Goal: Task Accomplishment & Management: Manage account settings

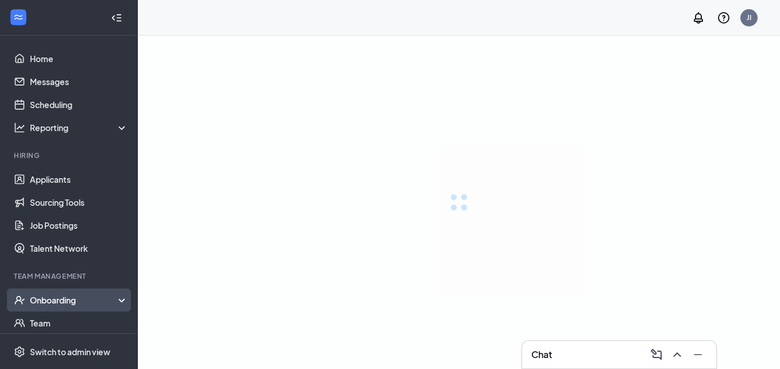
click at [119, 301] on icon at bounding box center [123, 301] width 9 height 0
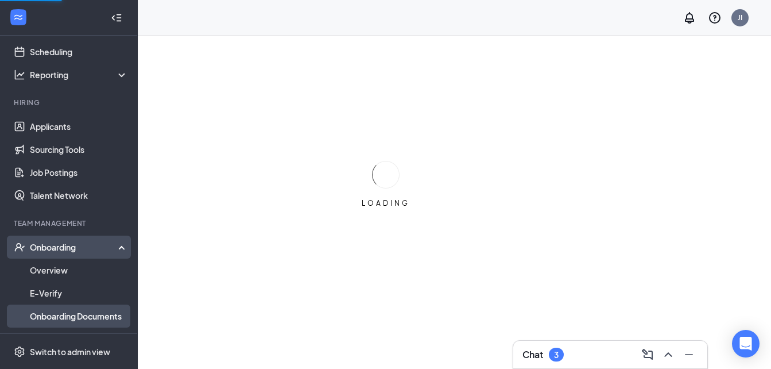
scroll to position [115, 0]
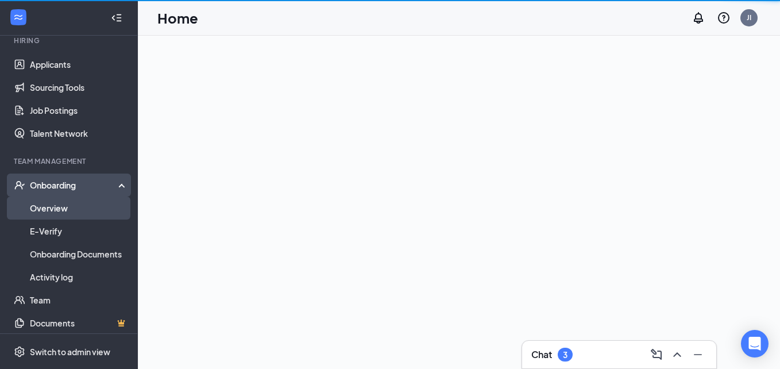
click at [81, 208] on link "Overview" at bounding box center [79, 207] width 98 height 23
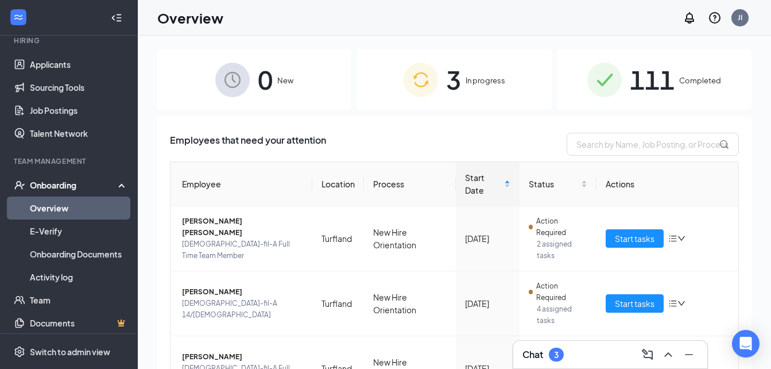
click at [667, 80] on span "111" at bounding box center [652, 80] width 45 height 40
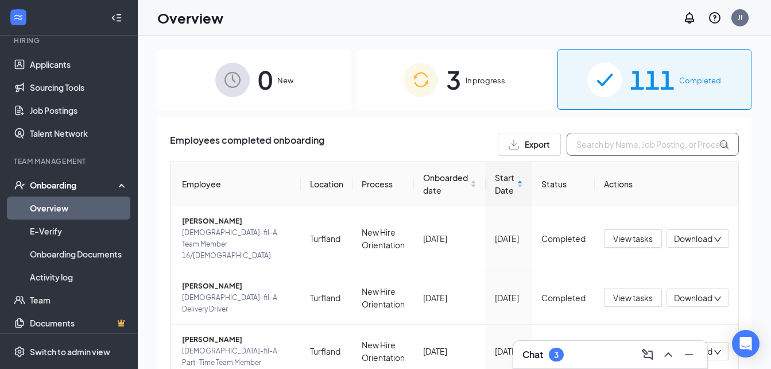
click at [602, 143] on input "text" at bounding box center [653, 144] width 172 height 23
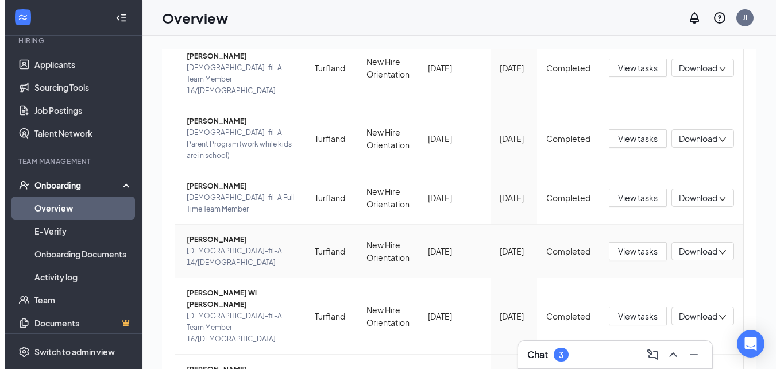
scroll to position [249, 0]
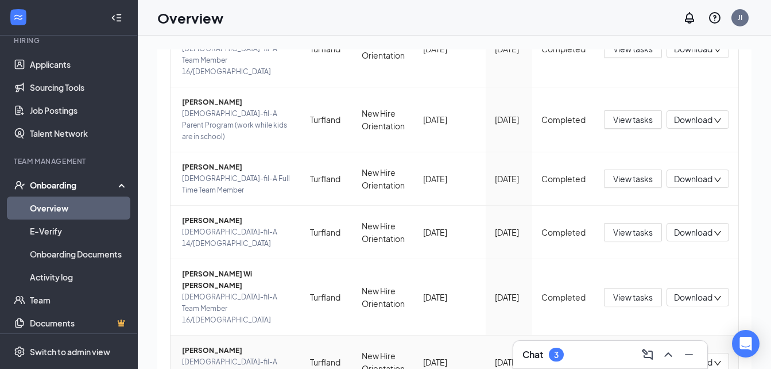
type input "mar"
click at [212, 344] on span "Marissa M Perez" at bounding box center [237, 349] width 110 height 11
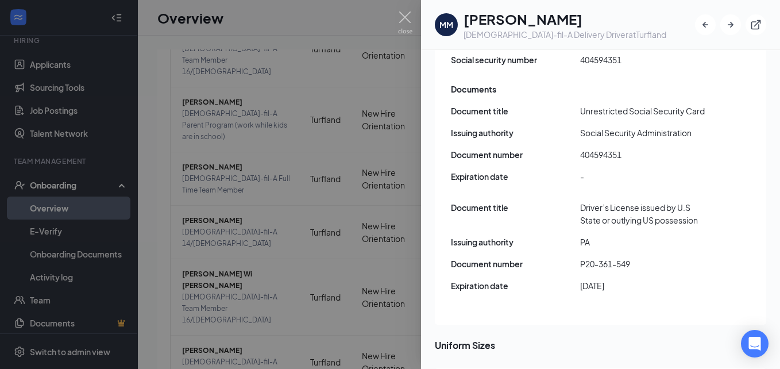
scroll to position [1435, 0]
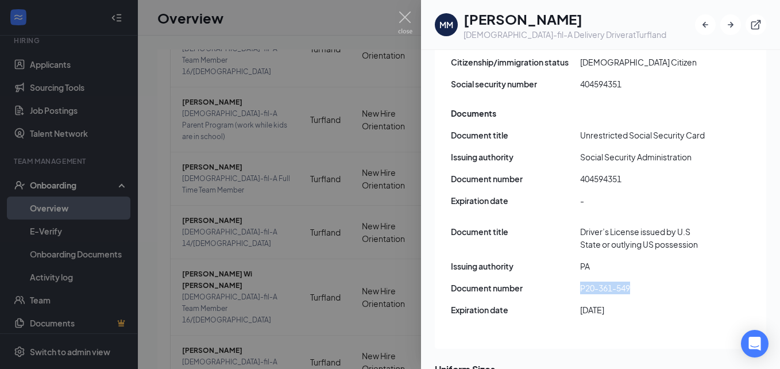
drag, startPoint x: 582, startPoint y: 261, endPoint x: 633, endPoint y: 260, distance: 51.7
click at [633, 281] on span "P20-361-549" at bounding box center [644, 287] width 129 height 13
copy span "P20-361-549"
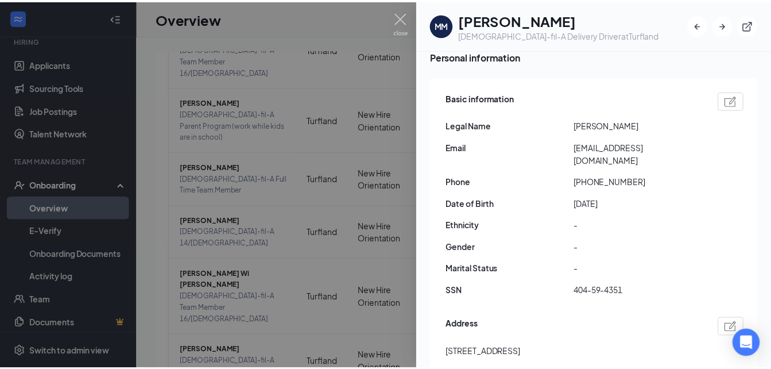
scroll to position [0, 0]
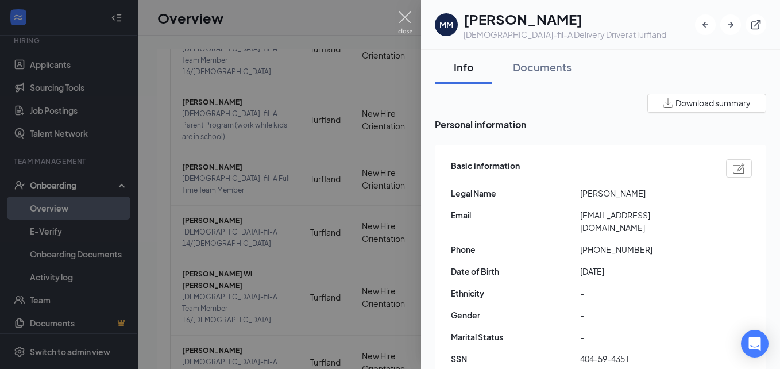
click at [406, 17] on img at bounding box center [405, 22] width 14 height 22
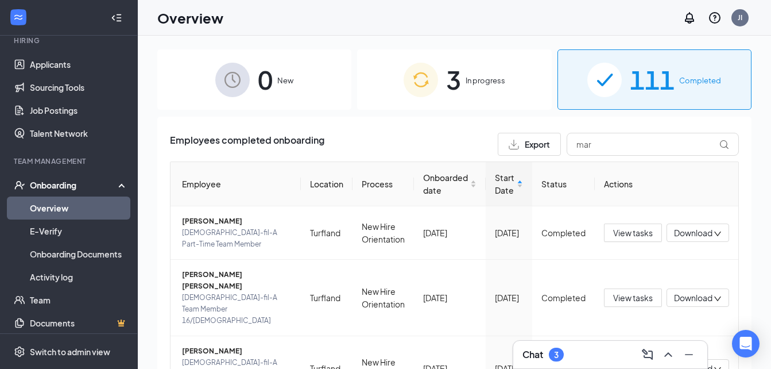
click at [509, 82] on div "3 In progress" at bounding box center [454, 79] width 194 height 60
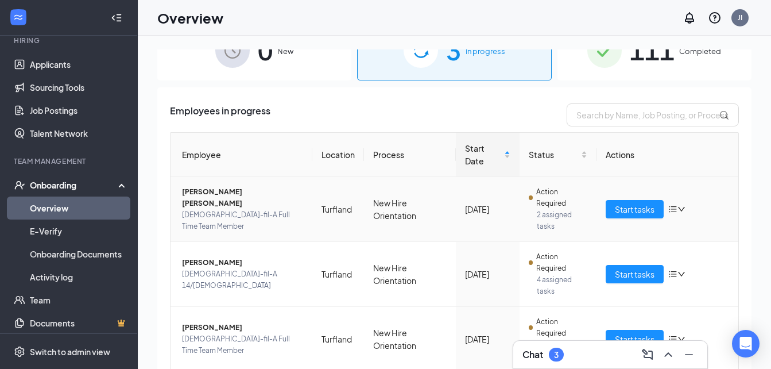
scroll to position [72, 0]
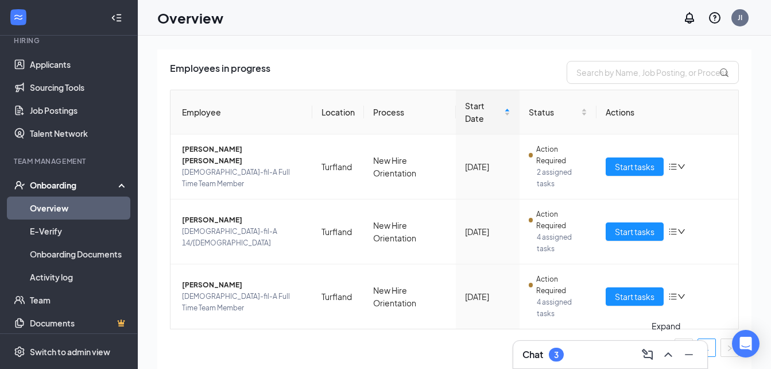
click at [670, 354] on icon "ChevronUp" at bounding box center [667, 354] width 7 height 5
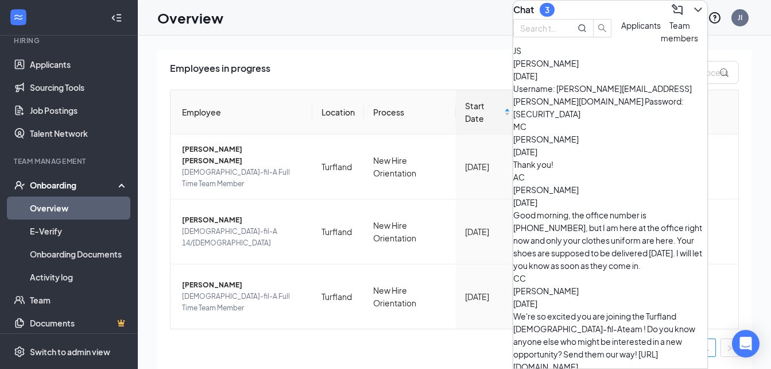
click at [621, 30] on span "Applicants" at bounding box center [641, 25] width 40 height 10
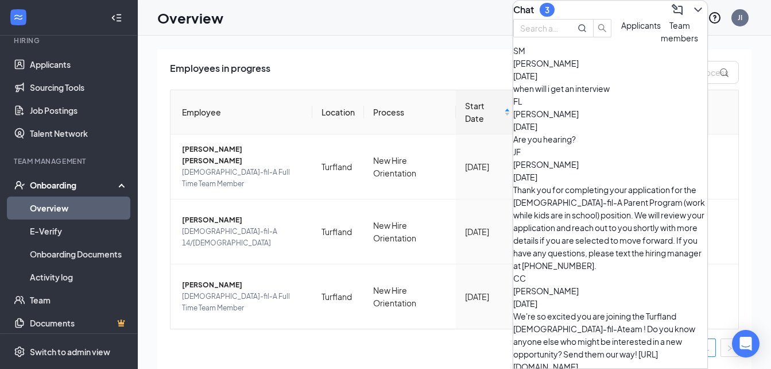
click at [661, 44] on button "Team members" at bounding box center [679, 31] width 37 height 25
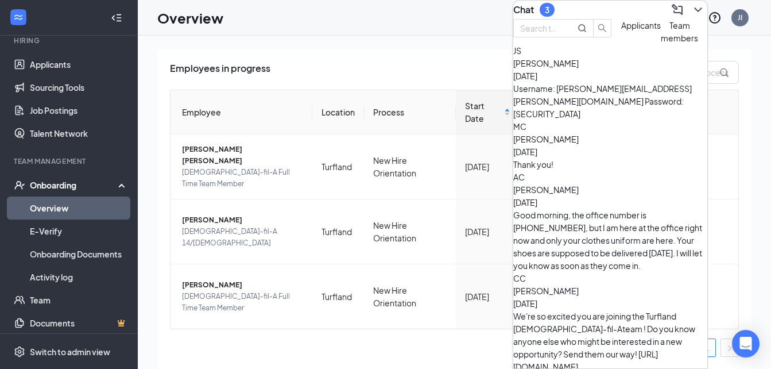
click at [638, 115] on div "Username: Jacob.Stevens@strykerstandard.com Password: R^111176666160oy" at bounding box center [610, 101] width 194 height 38
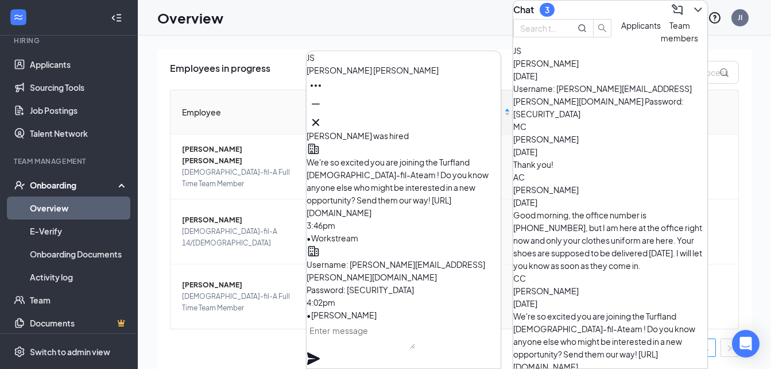
click at [491, 114] on div "JS Jacob Stevens" at bounding box center [404, 91] width 194 height 80
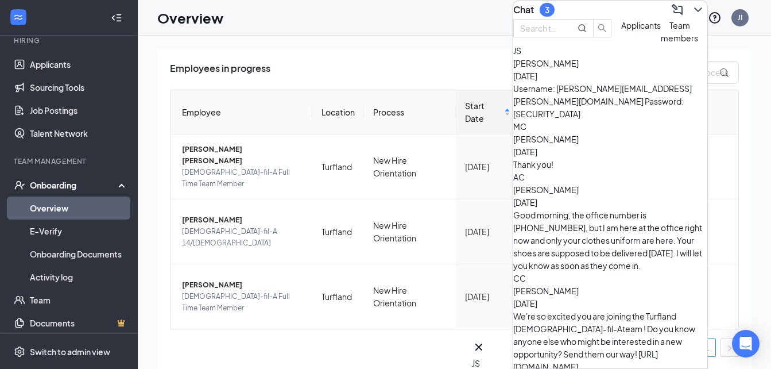
click at [621, 30] on span "Applicants" at bounding box center [641, 25] width 40 height 10
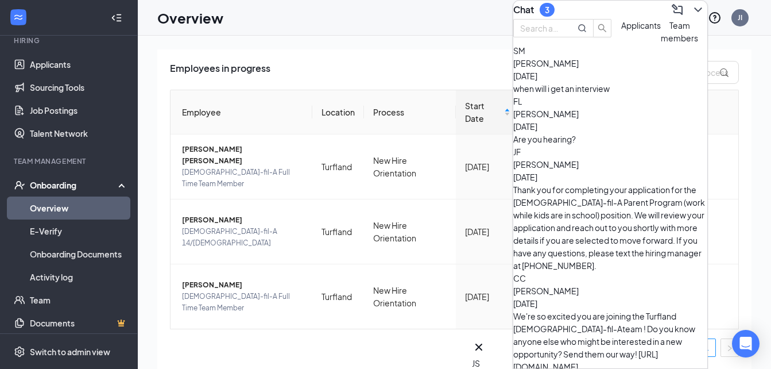
click at [611, 95] on div "SM skya mckee Aug 26 when will i get an interview" at bounding box center [610, 69] width 194 height 51
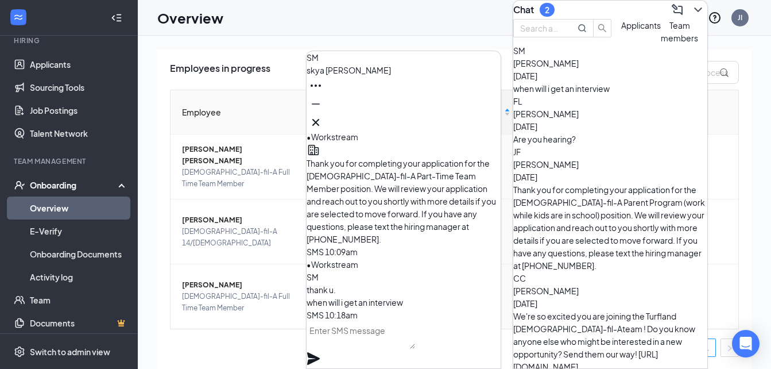
click at [601, 145] on div "Are you hearing?" at bounding box center [610, 139] width 194 height 13
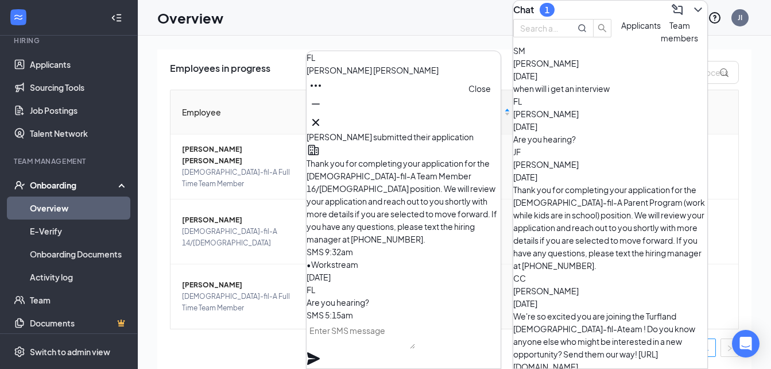
click at [323, 117] on icon "Cross" at bounding box center [316, 122] width 14 height 14
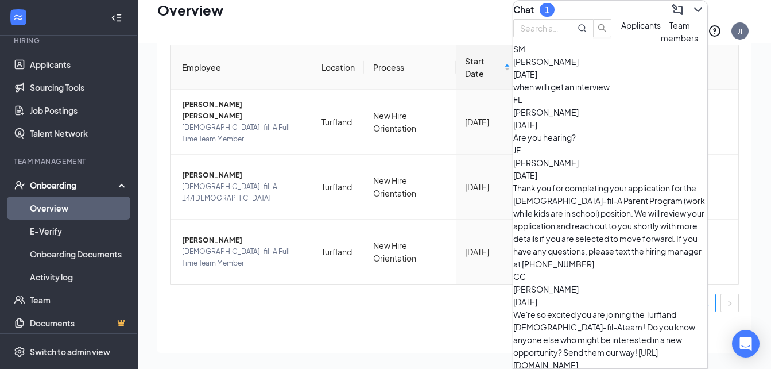
scroll to position [0, 0]
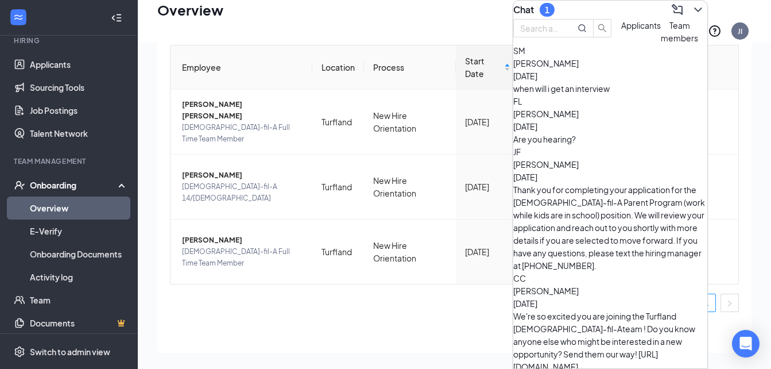
click at [694, 12] on icon "ChevronDown" at bounding box center [697, 9] width 7 height 5
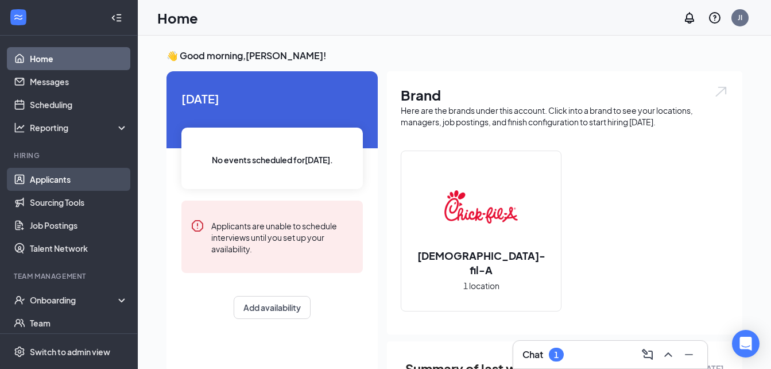
click at [32, 173] on link "Applicants" at bounding box center [79, 179] width 98 height 23
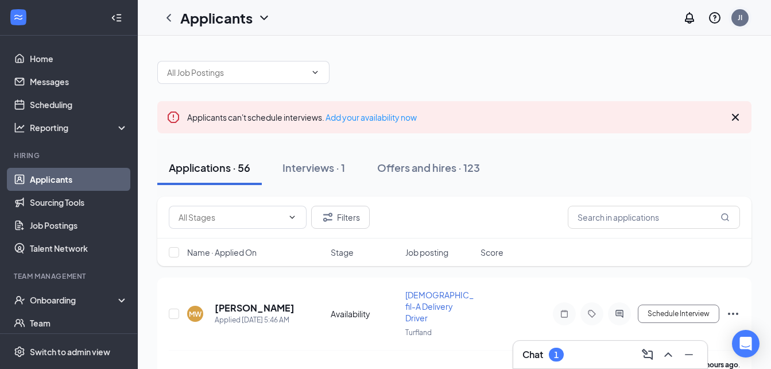
click at [731, 15] on div "JI" at bounding box center [740, 17] width 23 height 23
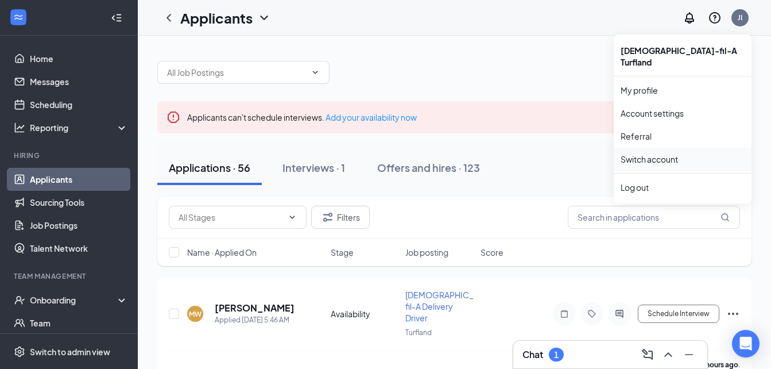
click at [651, 154] on link "Switch account" at bounding box center [649, 159] width 57 height 10
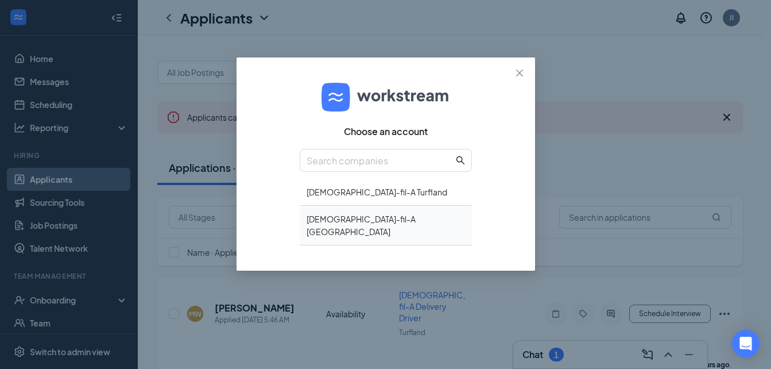
click at [327, 219] on div "[DEMOGRAPHIC_DATA]-fil-A [GEOGRAPHIC_DATA]" at bounding box center [386, 226] width 172 height 40
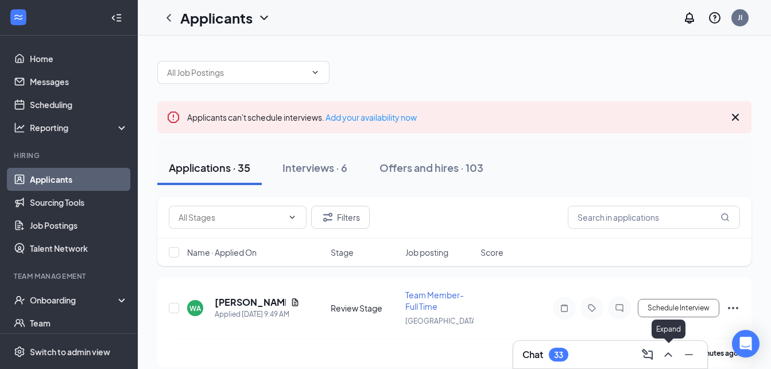
click at [668, 351] on icon "ChevronUp" at bounding box center [668, 354] width 14 height 14
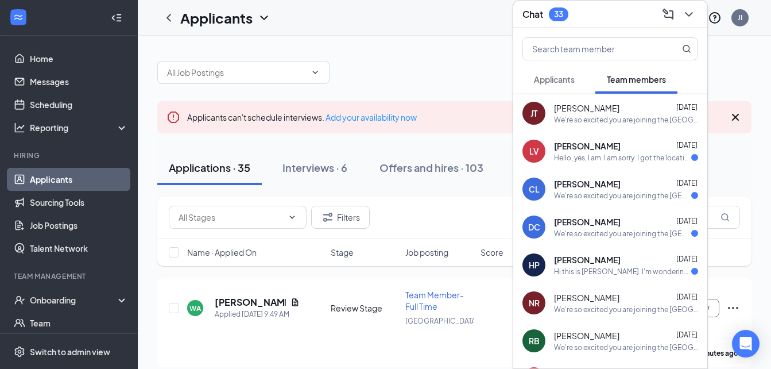
click at [630, 157] on div "Hello, yes, I am. I am sorry. I got the locations mixed up." at bounding box center [622, 158] width 137 height 10
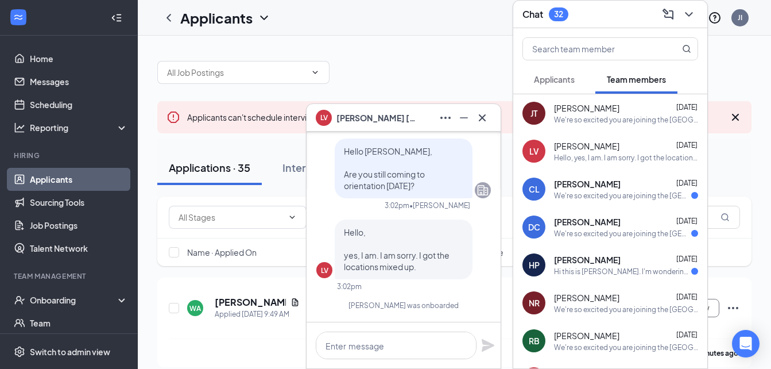
click at [599, 196] on div "We're so excited you are joining the Nicholasville Road Chick-fil-Ateam ! Do yo…" at bounding box center [622, 196] width 137 height 10
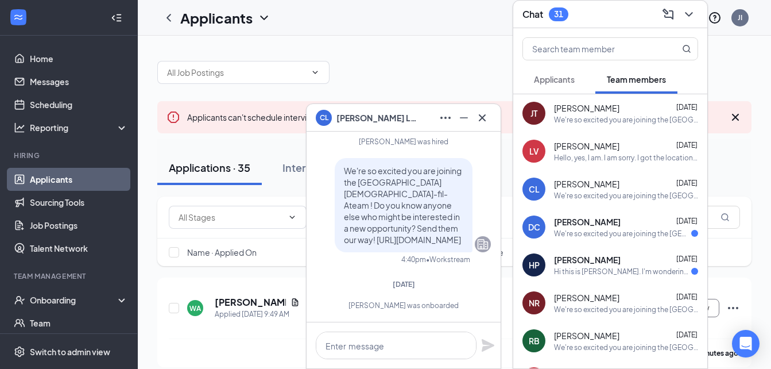
click at [594, 223] on span "David Chitwood" at bounding box center [587, 221] width 67 height 11
click at [588, 259] on span "Hannah Prosser" at bounding box center [587, 259] width 67 height 11
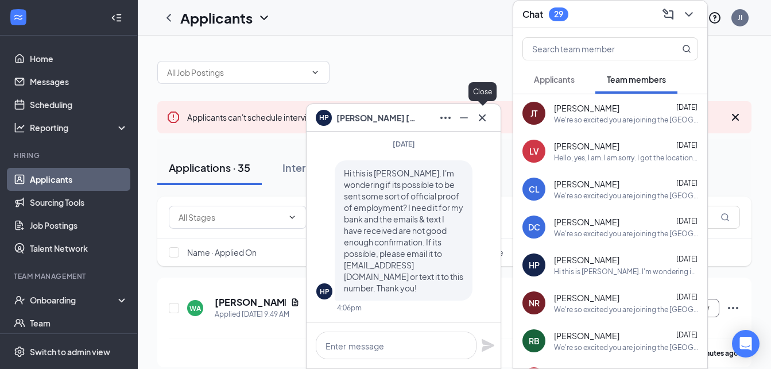
click at [481, 117] on icon "Cross" at bounding box center [482, 118] width 14 height 14
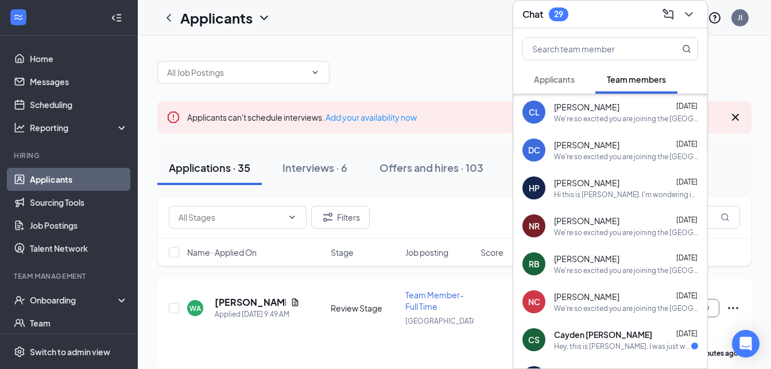
scroll to position [230, 0]
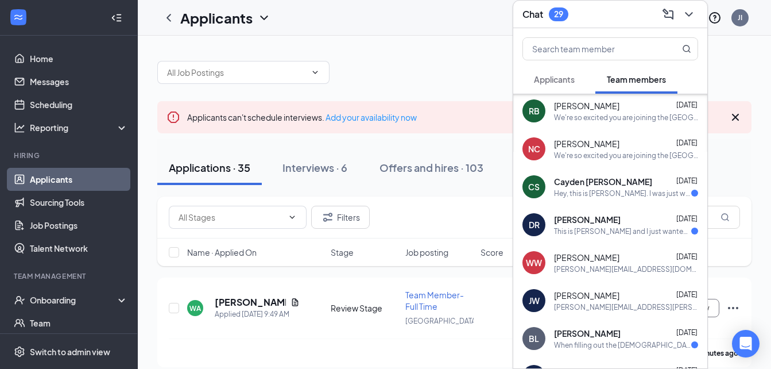
click at [625, 189] on div "Hey, this is Cayden. I was just wondering if you could set up my direct deposit…" at bounding box center [622, 193] width 137 height 10
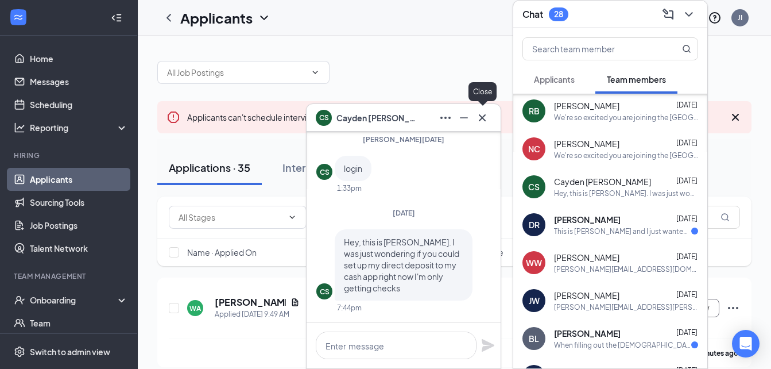
click at [481, 121] on icon "Cross" at bounding box center [482, 118] width 14 height 14
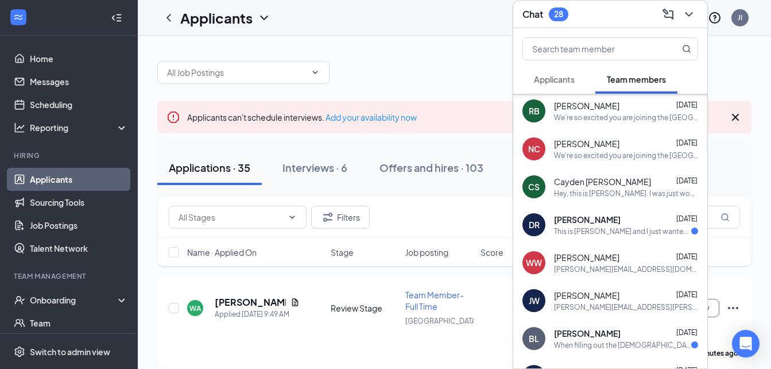
click at [569, 214] on span "Dylan Reynolds" at bounding box center [587, 219] width 67 height 11
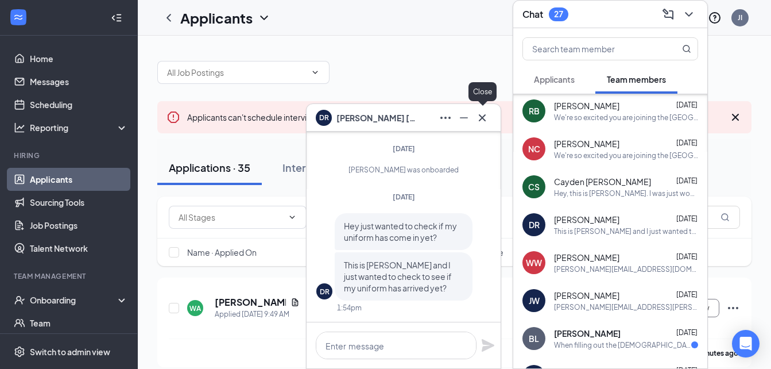
click at [486, 122] on icon "Cross" at bounding box center [482, 118] width 14 height 14
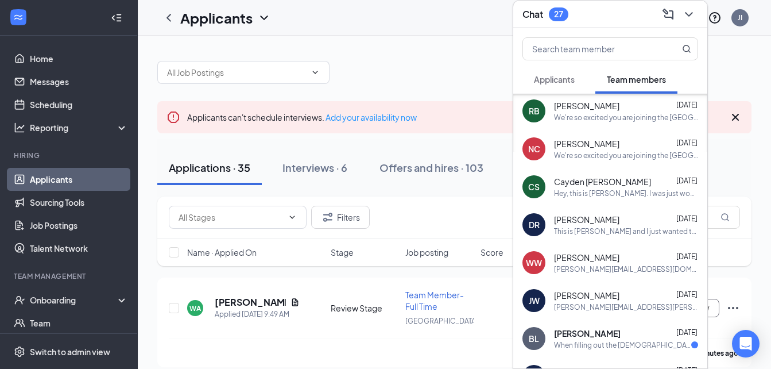
click at [625, 341] on div "When filling out the Chick-Fil-A HR/ Payroll form there were some required area…" at bounding box center [622, 345] width 137 height 10
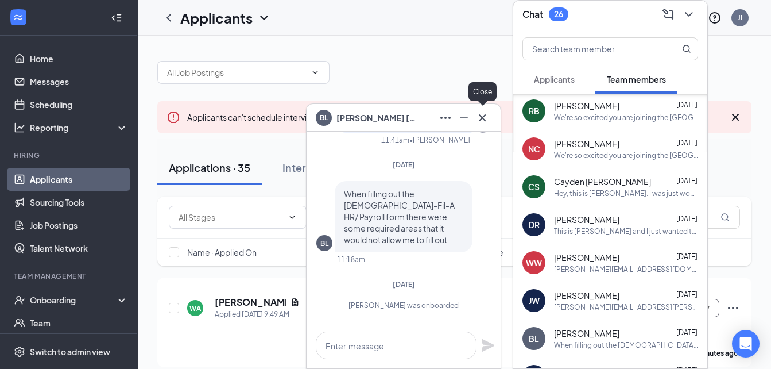
click at [476, 122] on icon "Cross" at bounding box center [482, 118] width 14 height 14
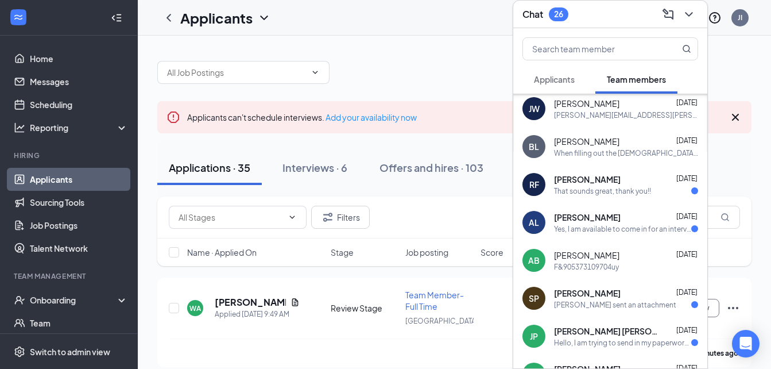
scroll to position [459, 0]
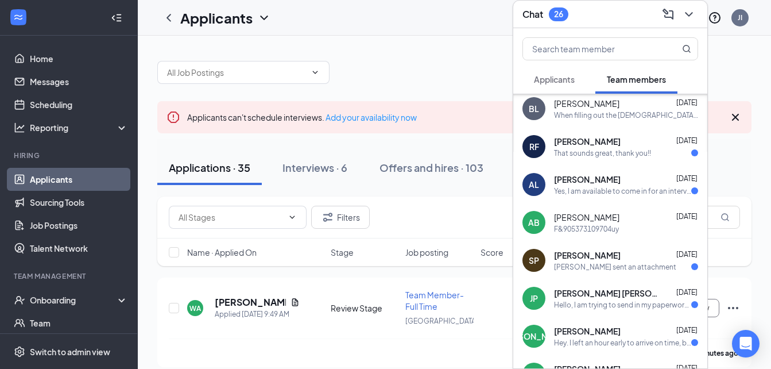
click at [618, 146] on div "Rachel Farris May 19" at bounding box center [626, 140] width 144 height 11
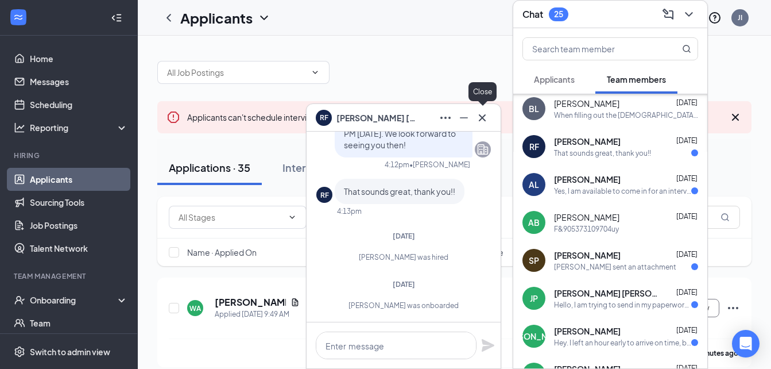
click at [482, 118] on icon "Cross" at bounding box center [482, 117] width 7 height 7
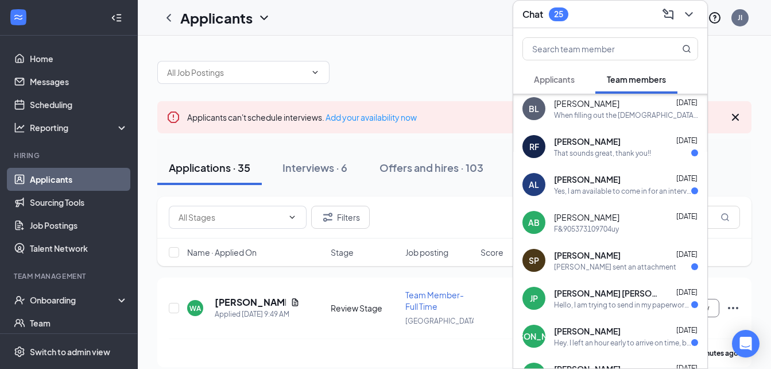
click at [606, 197] on div "AL Ameliya Lynn May 19 Yes, I am available to come in for an interview at 3:15 …" at bounding box center [610, 184] width 194 height 38
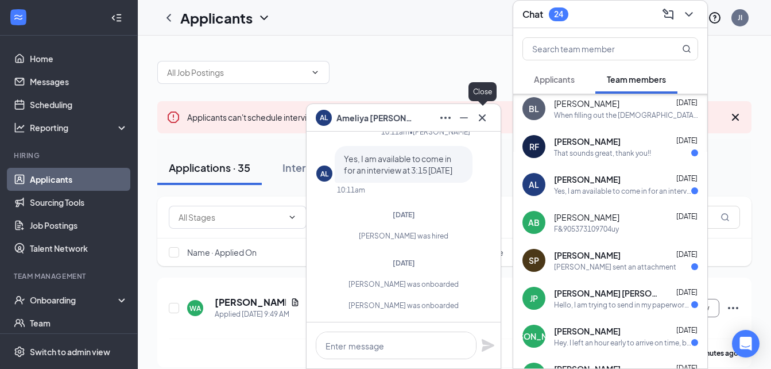
click at [481, 114] on icon "Cross" at bounding box center [482, 118] width 14 height 14
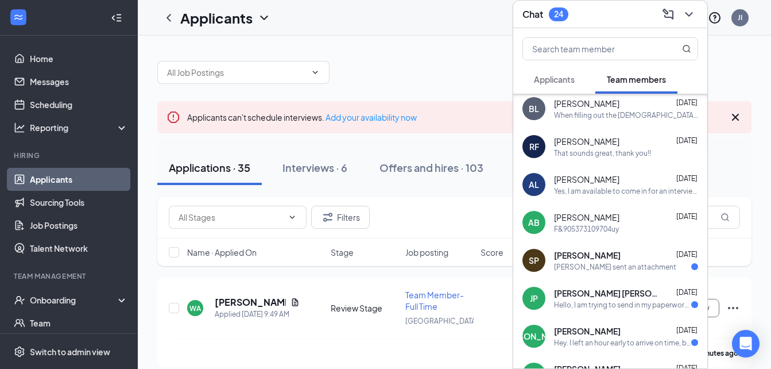
click at [634, 160] on div "RF Rachel Farris May 19 That sounds great, thank you!!" at bounding box center [610, 146] width 194 height 38
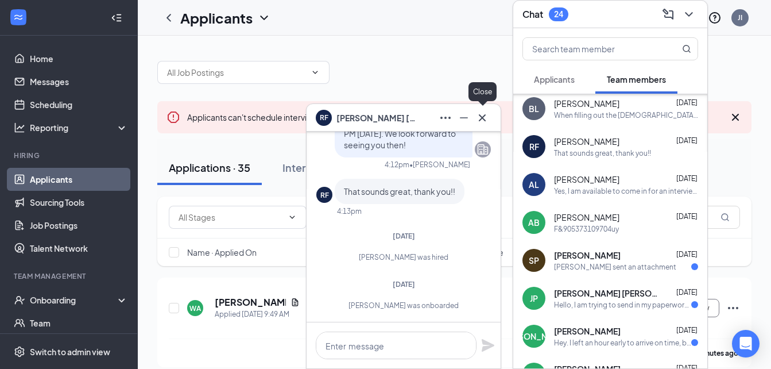
click at [479, 122] on icon "Cross" at bounding box center [482, 118] width 14 height 14
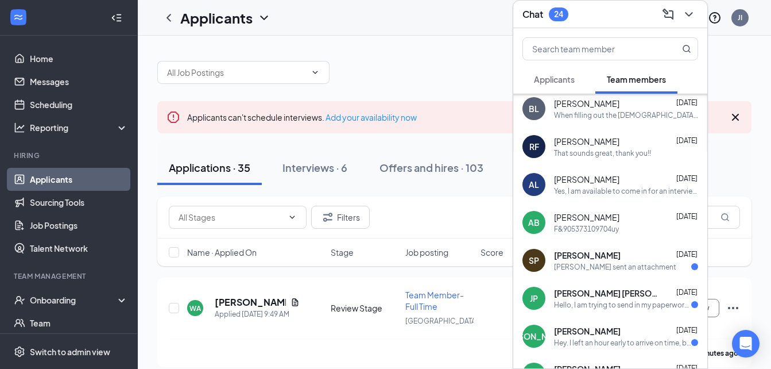
click at [625, 274] on div "SP Sam Prickett Apr 17 Sam sent an attachment" at bounding box center [610, 260] width 194 height 38
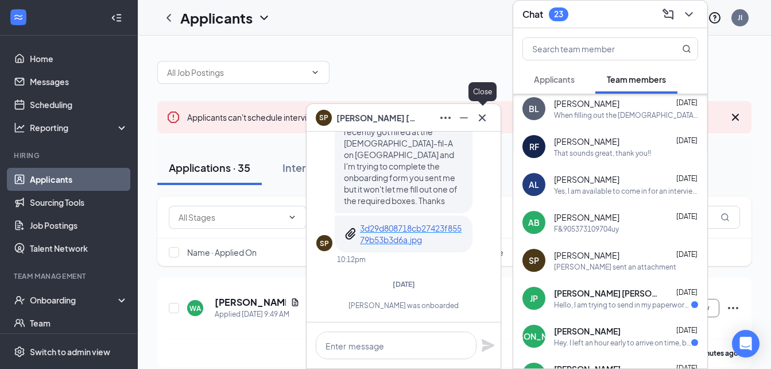
drag, startPoint x: 478, startPoint y: 123, endPoint x: 483, endPoint y: 130, distance: 7.8
click at [478, 124] on icon "Cross" at bounding box center [482, 118] width 14 height 14
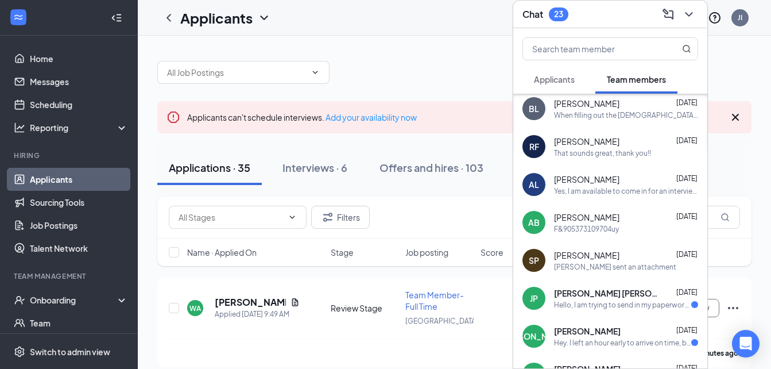
click at [603, 300] on div "Hello, I am trying to send in my paperwork and I am at the final form and there…" at bounding box center [622, 305] width 137 height 10
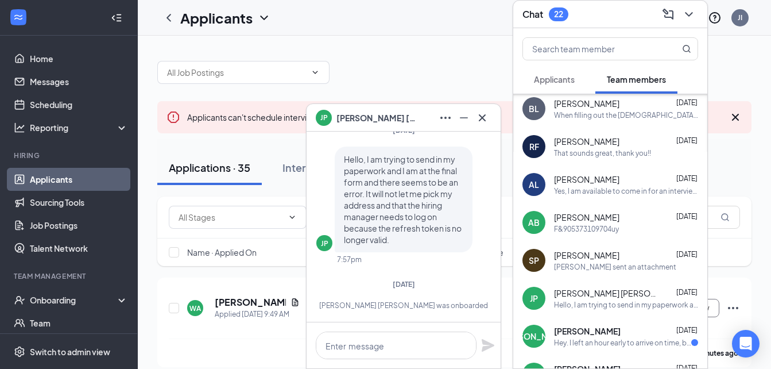
click at [488, 125] on div at bounding box center [482, 118] width 18 height 18
click at [624, 339] on div "Hey. I left an hour early to arrive on time, but there is a wreck so I've been …" at bounding box center [622, 343] width 137 height 10
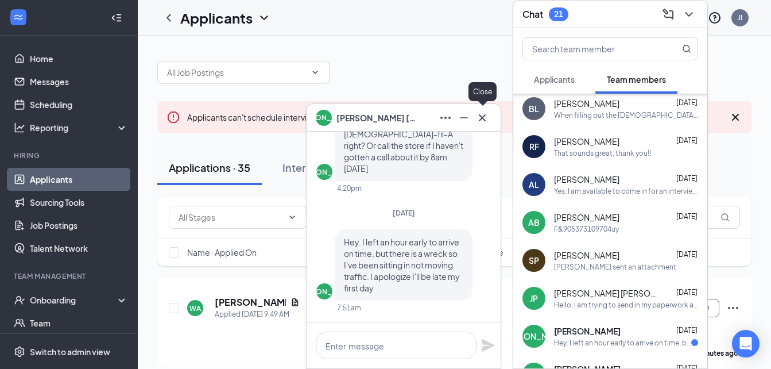
click at [483, 119] on icon "Cross" at bounding box center [482, 118] width 14 height 14
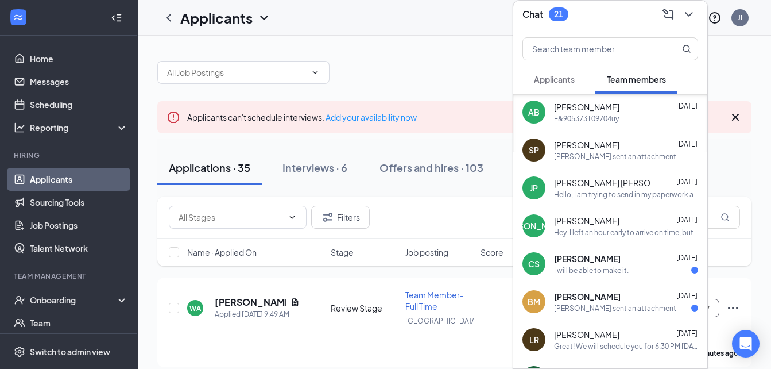
scroll to position [574, 0]
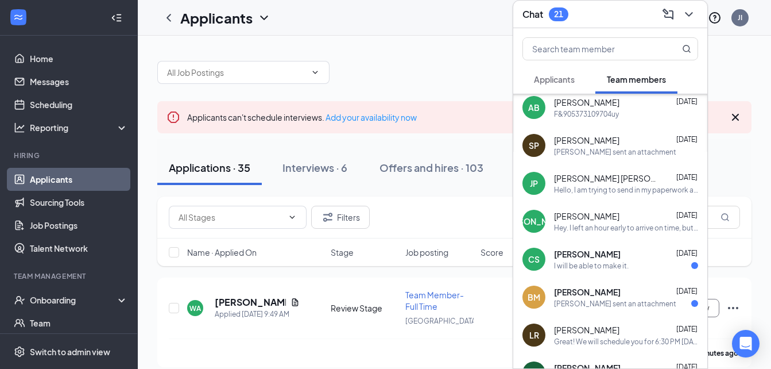
click at [602, 270] on div "CS Caleb Stauffer Apr 2 I will be able to make it." at bounding box center [610, 259] width 194 height 38
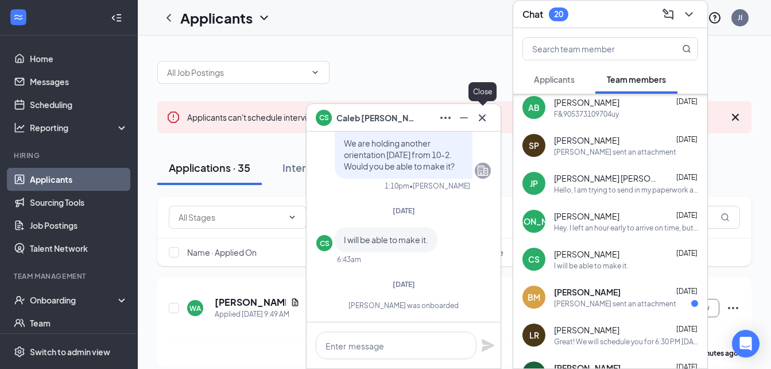
click at [474, 120] on button at bounding box center [482, 118] width 18 height 18
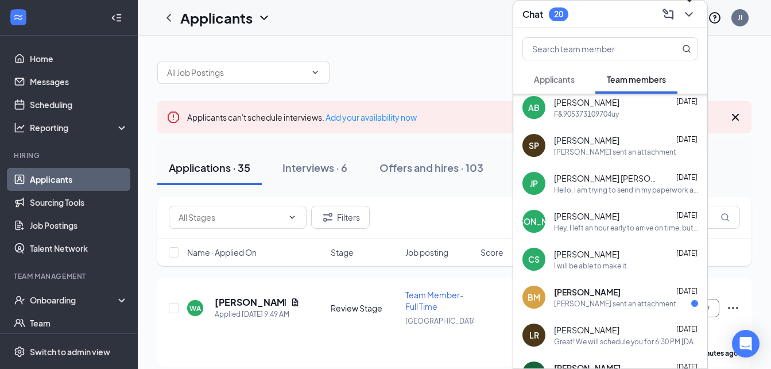
click at [684, 16] on icon "ChevronDown" at bounding box center [689, 14] width 14 height 14
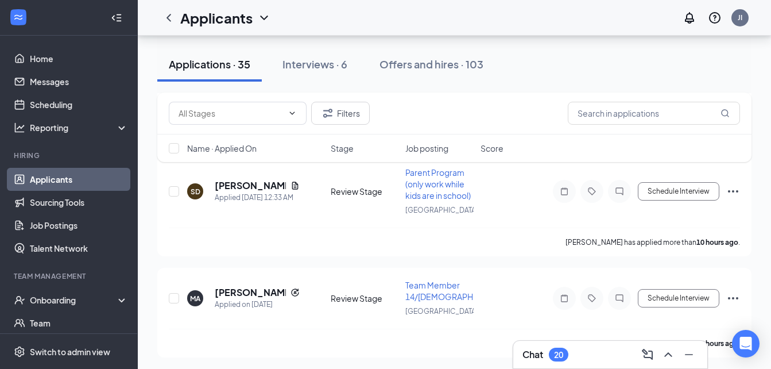
scroll to position [459, 0]
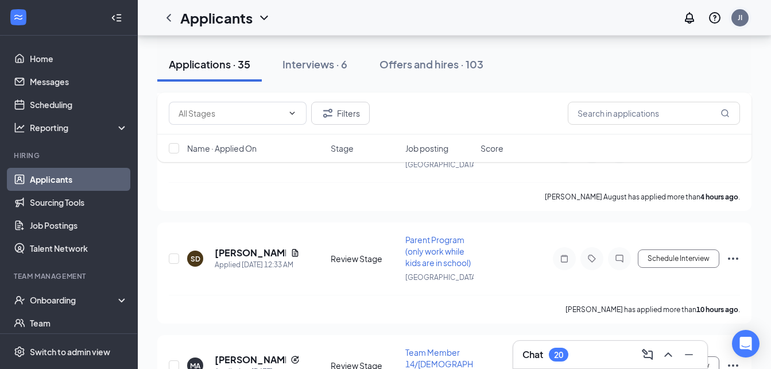
click at [743, 18] on div "JI" at bounding box center [739, 17] width 17 height 17
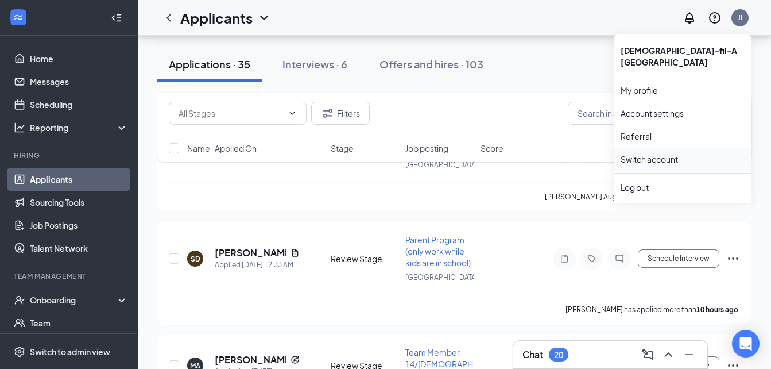
click at [650, 164] on link "Switch account" at bounding box center [649, 159] width 57 height 10
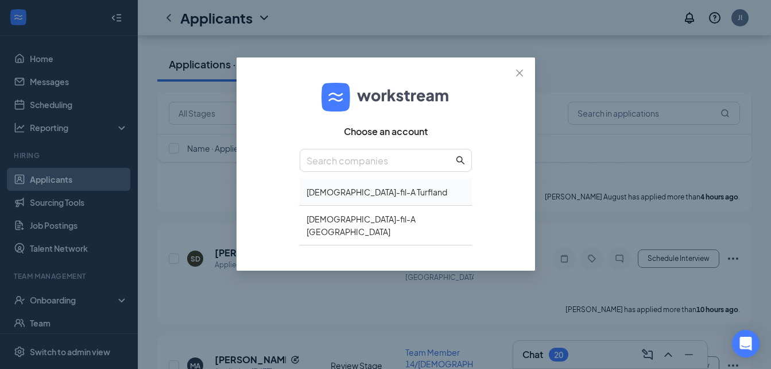
click at [344, 194] on div "Chick-fil-A Turfland" at bounding box center [386, 192] width 172 height 27
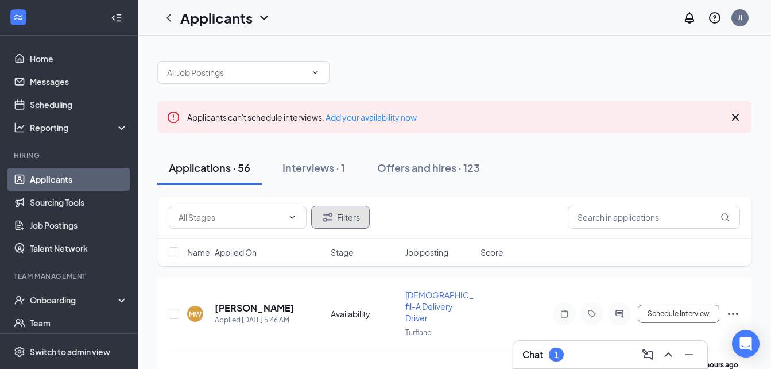
click at [324, 220] on icon "Filter" at bounding box center [327, 216] width 9 height 9
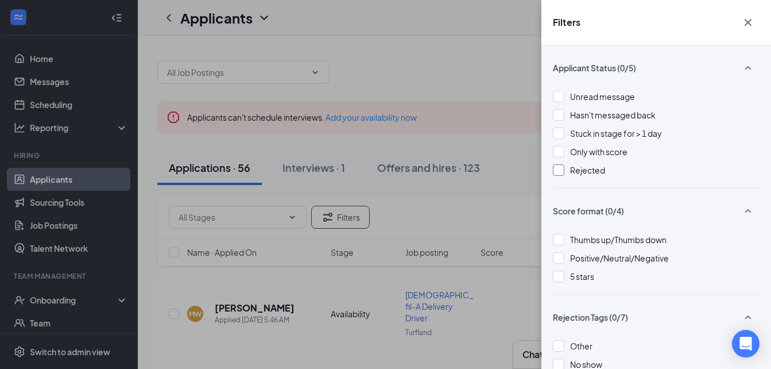
click at [559, 175] on div at bounding box center [558, 169] width 11 height 11
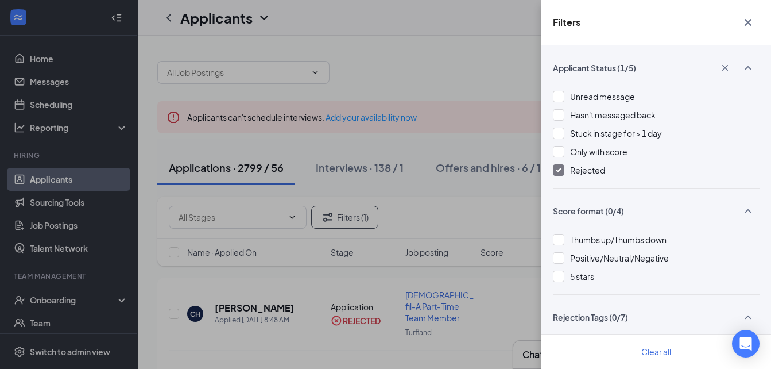
click at [746, 18] on icon "Cross" at bounding box center [748, 23] width 14 height 14
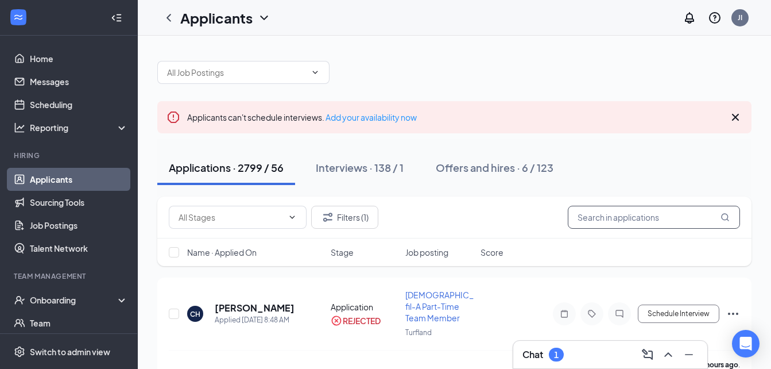
click at [606, 219] on input "text" at bounding box center [654, 217] width 172 height 23
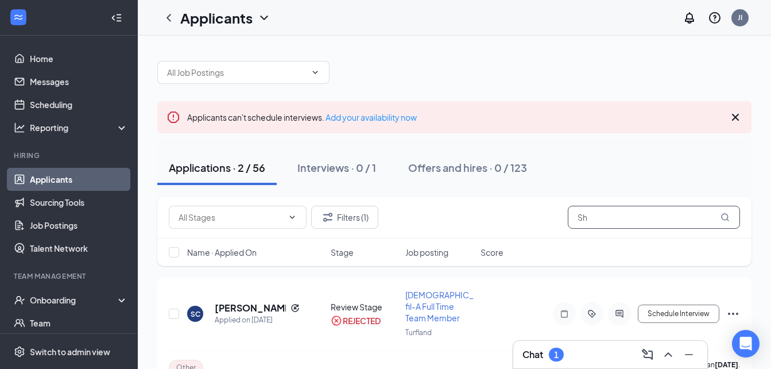
type input "S"
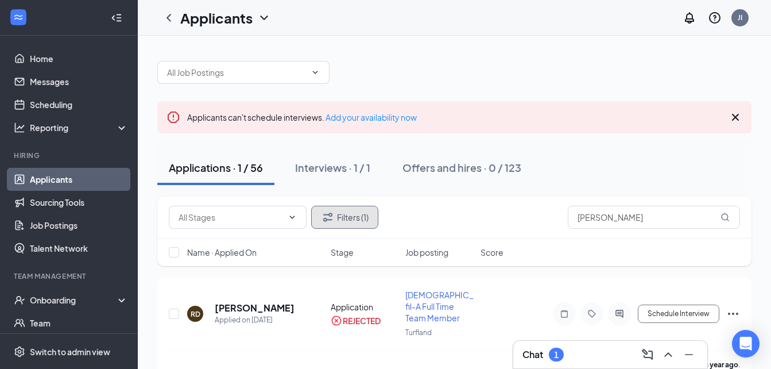
click at [347, 214] on button "Filters (1)" at bounding box center [344, 217] width 67 height 23
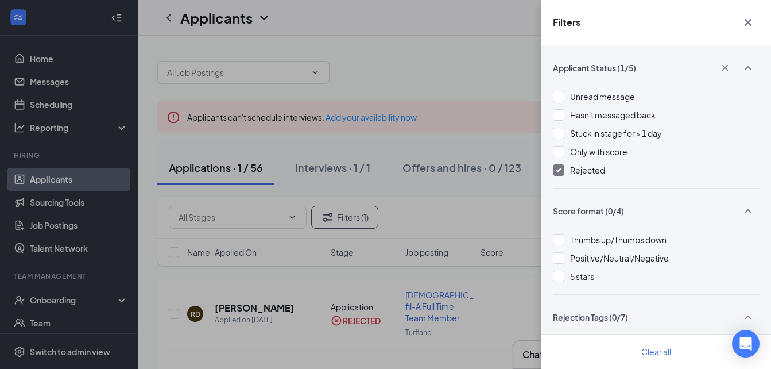
click at [556, 170] on img at bounding box center [559, 170] width 6 height 5
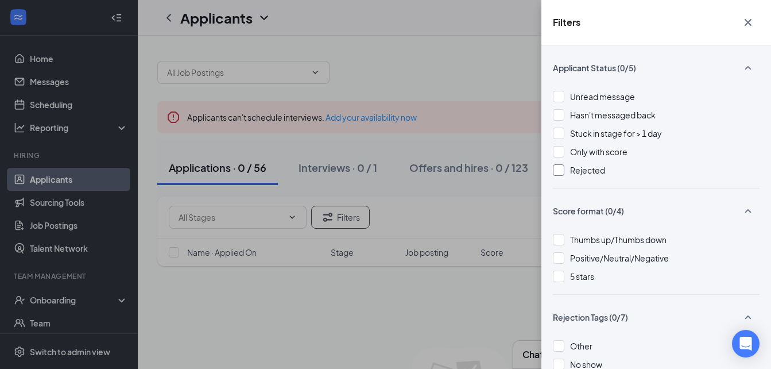
click at [760, 25] on div "Filters" at bounding box center [656, 22] width 230 height 45
click at [752, 24] on icon "Cross" at bounding box center [748, 23] width 14 height 14
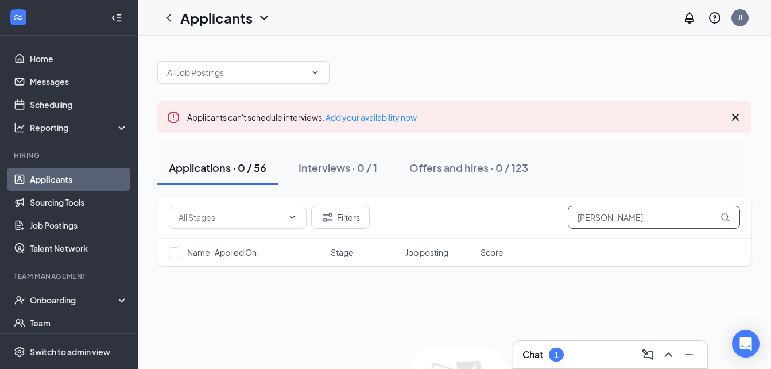
click at [611, 219] on input "Dunn" at bounding box center [654, 217] width 172 height 23
type input "D"
type input "S"
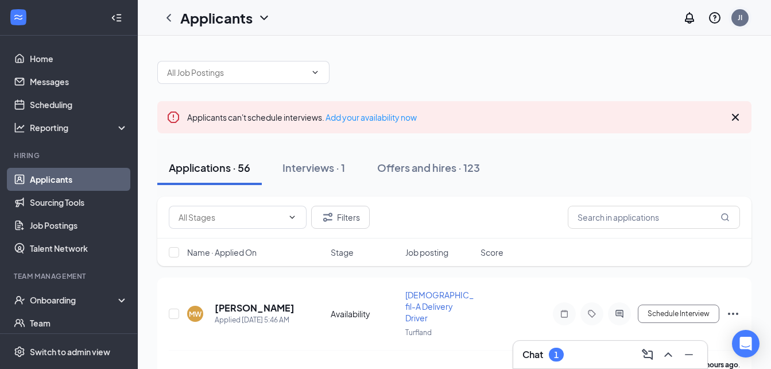
click at [744, 18] on div "JI" at bounding box center [739, 17] width 17 height 17
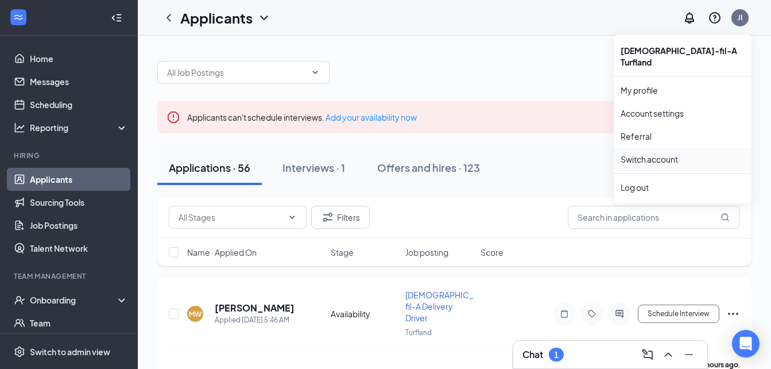
click at [677, 154] on link "Switch account" at bounding box center [649, 159] width 57 height 10
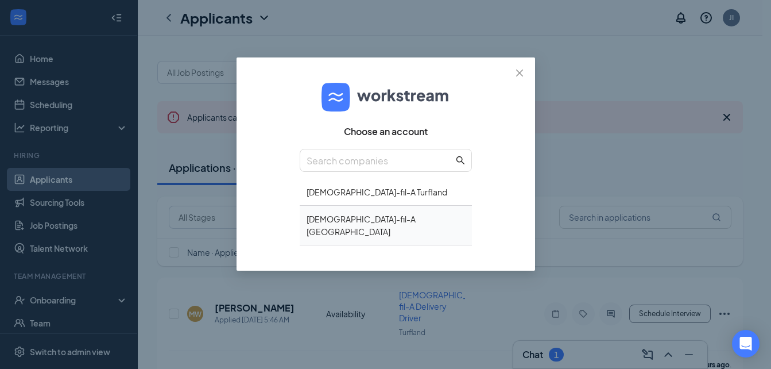
click at [340, 210] on div "Chick-fil-A Nicholasville Road FSU" at bounding box center [386, 226] width 172 height 40
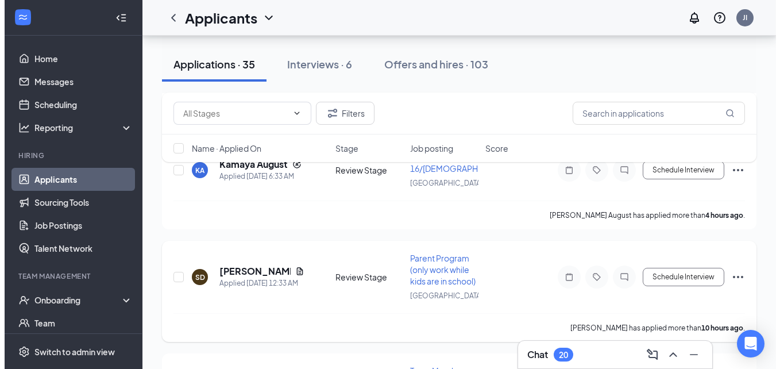
scroll to position [517, 0]
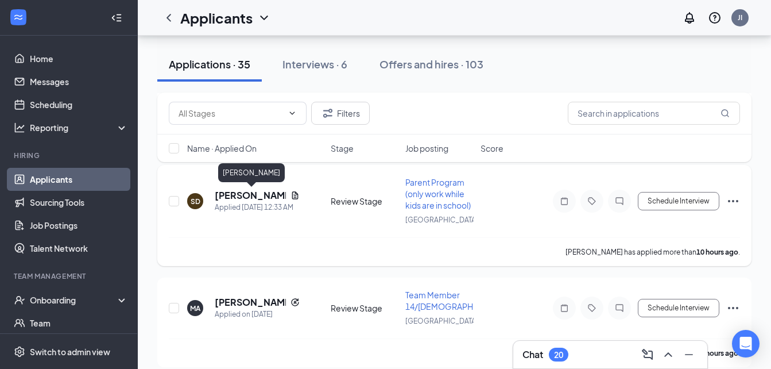
click at [253, 195] on h5 "[PERSON_NAME]" at bounding box center [250, 195] width 71 height 13
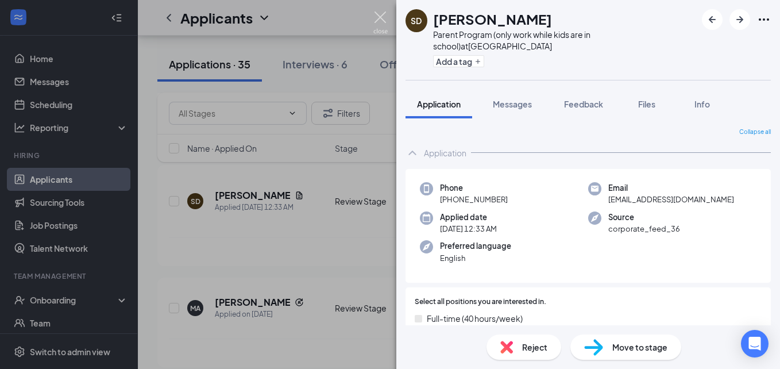
click at [384, 16] on img at bounding box center [380, 22] width 14 height 22
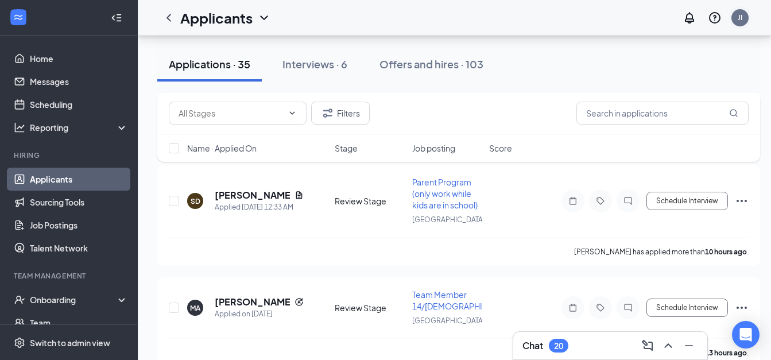
click at [747, 22] on div "JI" at bounding box center [739, 17] width 17 height 17
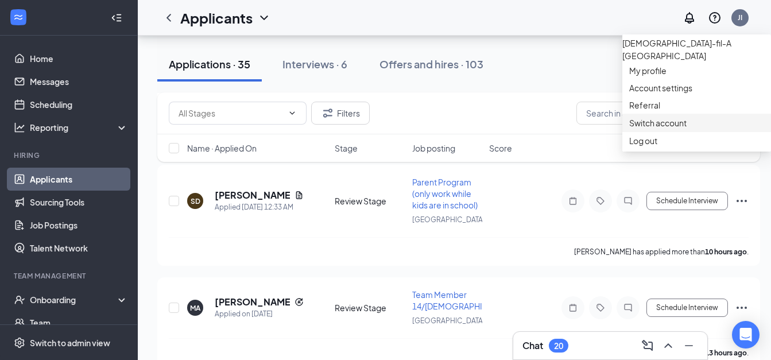
click at [669, 128] on link "Switch account" at bounding box center [657, 123] width 57 height 10
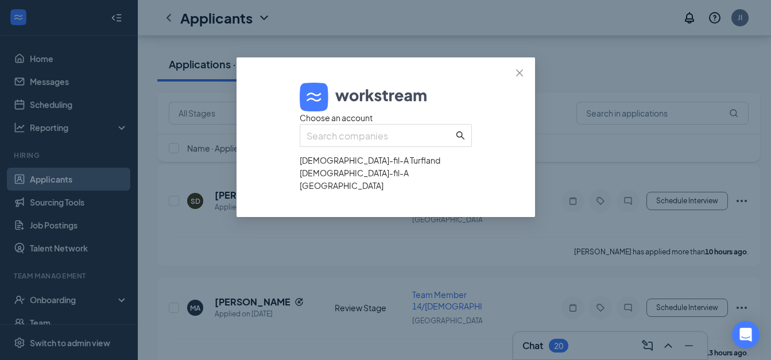
click at [344, 166] on div "[DEMOGRAPHIC_DATA]-fil-A Turfland" at bounding box center [386, 160] width 172 height 13
